Goal: Share content: Share content

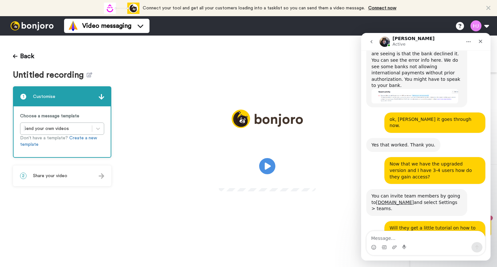
scroll to position [290, 0]
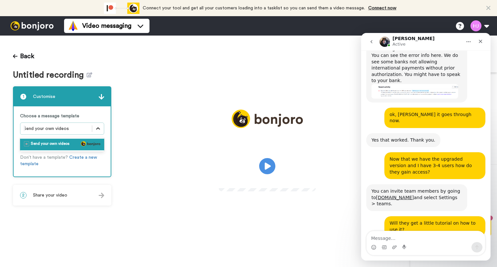
click at [98, 129] on icon at bounding box center [98, 129] width 6 height 6
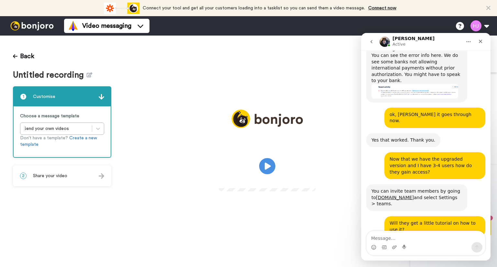
click at [57, 193] on div "Back Untitled recording 1 Customise Choose a message template Send your own vid…" at bounding box center [62, 152] width 124 height 232
click at [101, 174] on img at bounding box center [102, 177] width 6 height 6
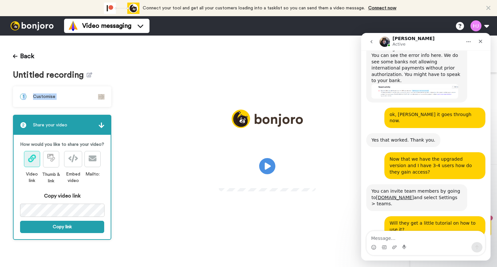
drag, startPoint x: 124, startPoint y: 65, endPoint x: 81, endPoint y: 94, distance: 51.7
click at [81, 94] on div "Back Untitled recording 1 Customise Choose a message template Send your own vid…" at bounding box center [62, 152] width 124 height 232
click at [51, 159] on icon at bounding box center [51, 158] width 8 height 8
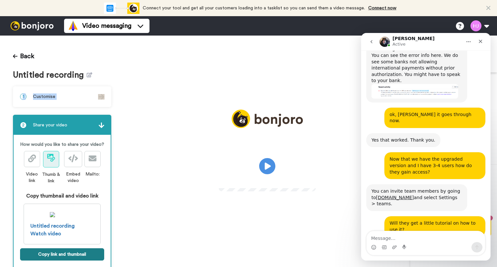
click at [61, 259] on button "Copy link and thumbnail" at bounding box center [62, 255] width 84 height 12
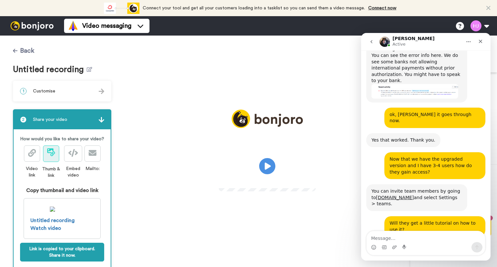
click at [27, 51] on button "Back" at bounding box center [23, 51] width 21 height 16
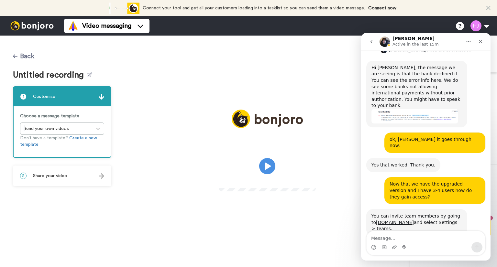
scroll to position [290, 0]
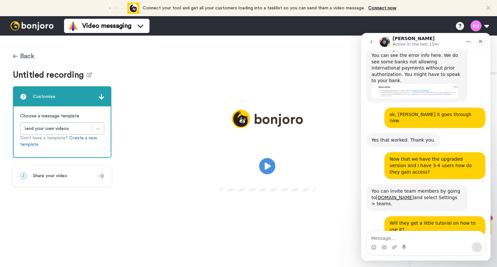
click at [28, 58] on button "Back" at bounding box center [23, 57] width 21 height 16
click at [30, 57] on button "Back" at bounding box center [23, 57] width 21 height 16
click at [40, 31] on div at bounding box center [32, 25] width 64 height 19
click at [42, 24] on img at bounding box center [32, 25] width 49 height 9
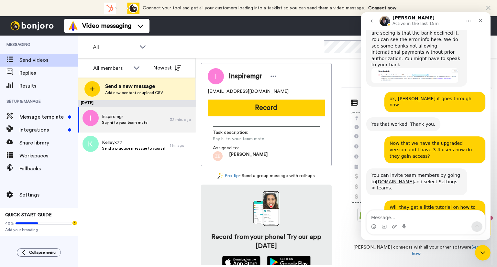
scroll to position [290, 0]
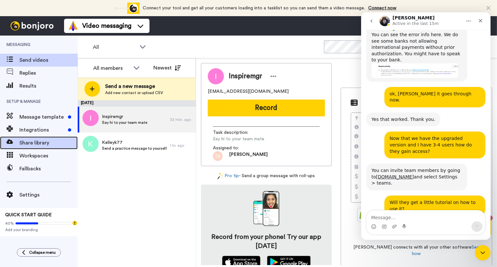
click at [38, 144] on span "Share library" at bounding box center [48, 143] width 58 height 8
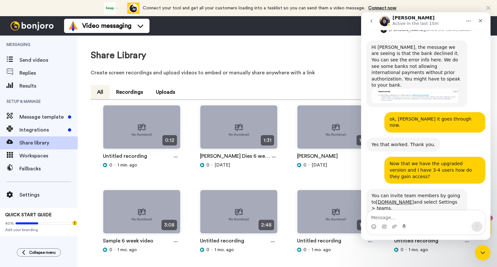
scroll to position [290, 0]
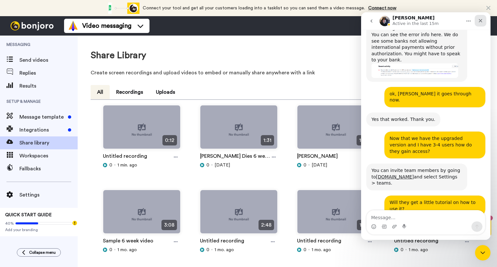
click at [480, 20] on icon "Close" at bounding box center [481, 21] width 4 height 4
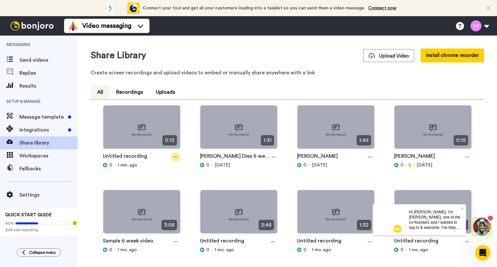
click at [175, 158] on icon at bounding box center [176, 157] width 4 height 5
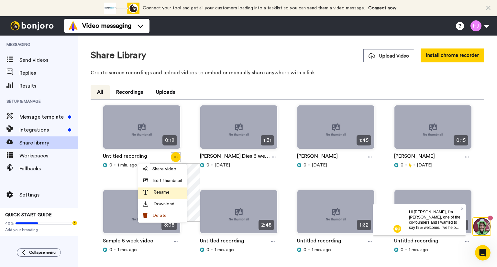
click at [157, 194] on span "Rename" at bounding box center [161, 192] width 16 height 6
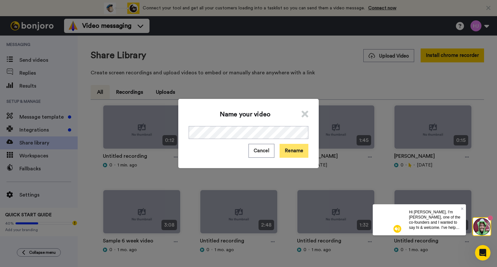
click at [290, 147] on button "Rename" at bounding box center [294, 151] width 29 height 14
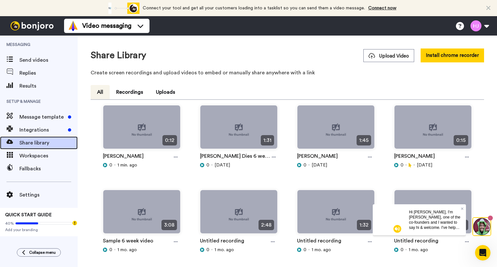
click at [31, 140] on span "Share library" at bounding box center [48, 143] width 58 height 8
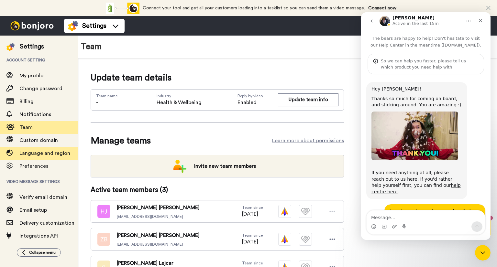
scroll to position [290, 0]
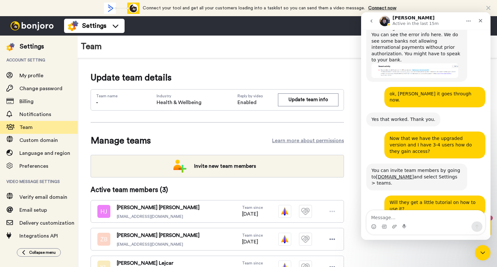
click at [24, 27] on img at bounding box center [32, 25] width 49 height 9
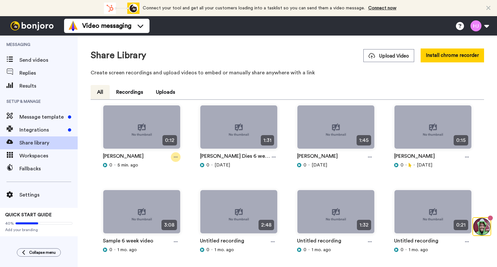
click at [174, 155] on icon at bounding box center [176, 157] width 4 height 5
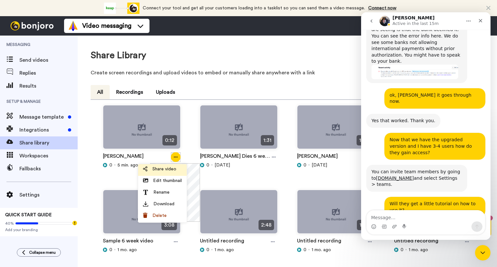
scroll to position [290, 0]
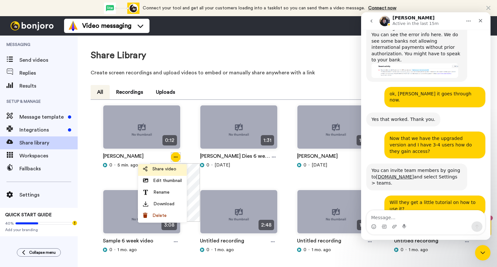
click at [167, 166] on span "Share video" at bounding box center [164, 169] width 24 height 6
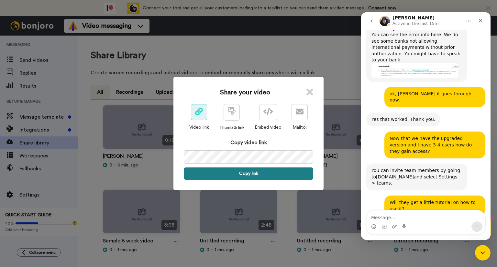
click at [251, 173] on button "Copy link" at bounding box center [248, 174] width 129 height 12
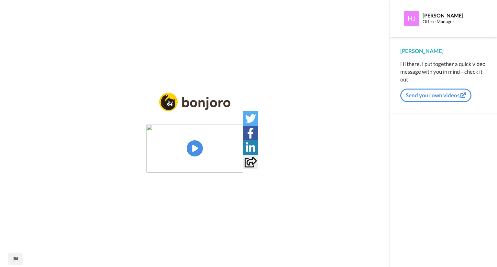
click at [194, 144] on img at bounding box center [194, 148] width 97 height 49
